Goal: Find contact information: Find contact information

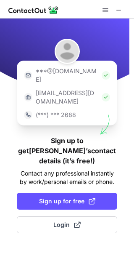
click at [65, 210] on div "***@gmail.com ***@company.com (***) *** 2688 Sign up to get Akshit’s contact de…" at bounding box center [67, 144] width 134 height 251
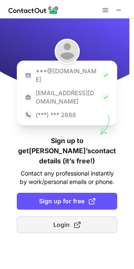
click at [68, 216] on button "Login" at bounding box center [67, 224] width 101 height 17
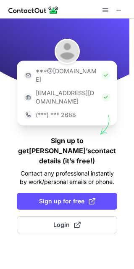
click at [126, 9] on div at bounding box center [67, 9] width 134 height 19
click at [124, 9] on div at bounding box center [112, 10] width 27 height 10
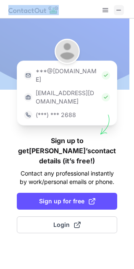
click at [124, 9] on div at bounding box center [112, 10] width 27 height 10
click at [124, 9] on button at bounding box center [119, 10] width 10 height 10
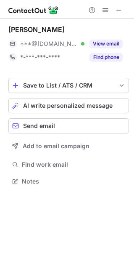
scroll to position [175, 134]
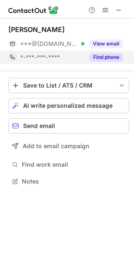
click at [100, 54] on button "Find phone" at bounding box center [106, 57] width 33 height 8
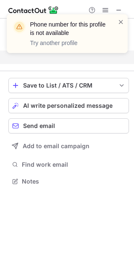
scroll to position [162, 134]
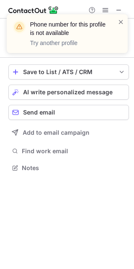
click at [118, 27] on div at bounding box center [121, 34] width 7 height 32
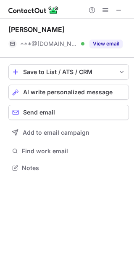
click at [122, 23] on span at bounding box center [121, 22] width 7 height 8
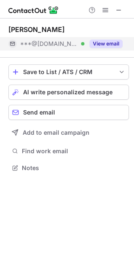
click at [114, 45] on button "View email" at bounding box center [106, 44] width 33 height 8
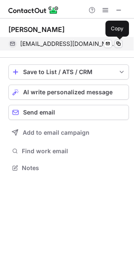
click at [119, 45] on span at bounding box center [118, 43] width 7 height 7
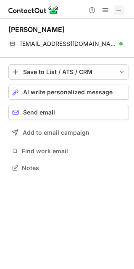
click at [122, 9] on span at bounding box center [119, 10] width 7 height 7
